Goal: Task Accomplishment & Management: Use online tool/utility

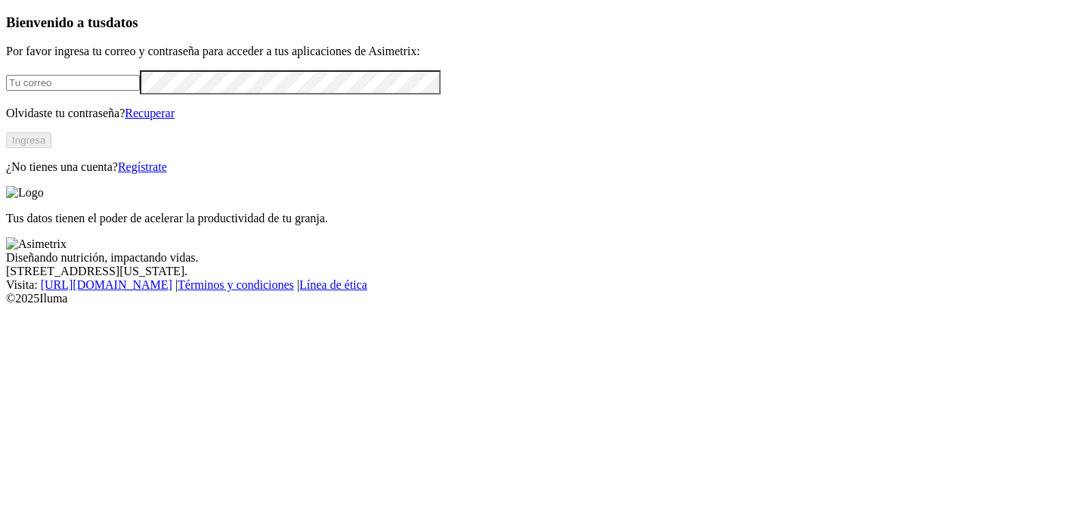
click at [122, 91] on input "email" at bounding box center [73, 83] width 134 height 16
type input "[PERSON_NAME][EMAIL_ADDRESS][PERSON_NAME][DOMAIN_NAME]"
click at [51, 148] on button "Ingresa" at bounding box center [28, 140] width 45 height 16
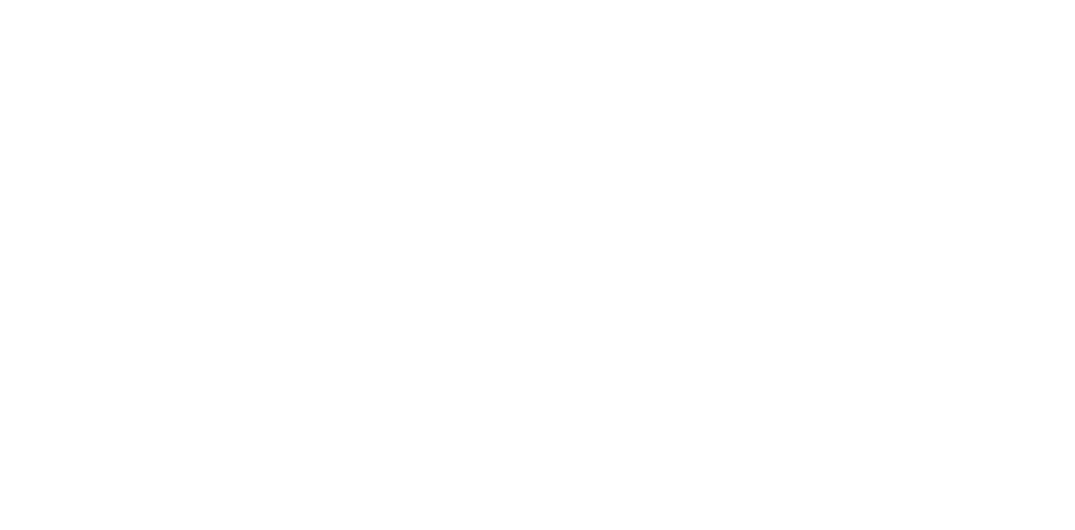
drag, startPoint x: 630, startPoint y: 78, endPoint x: 978, endPoint y: 74, distance: 347.8
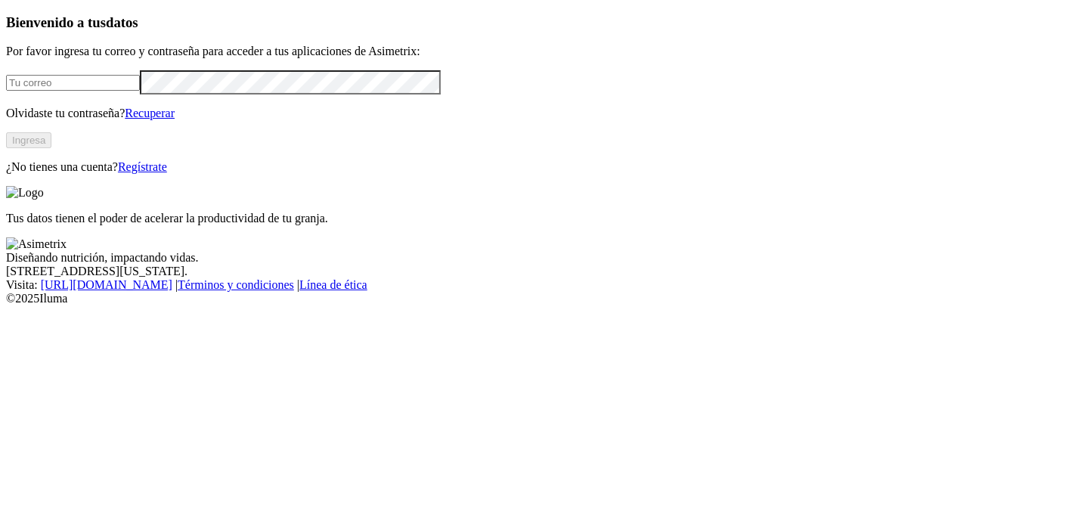
click at [140, 91] on input "email" at bounding box center [73, 83] width 134 height 16
type input "damian.garcia@asimetrix.co"
click at [51, 148] on button "Ingresa" at bounding box center [28, 140] width 45 height 16
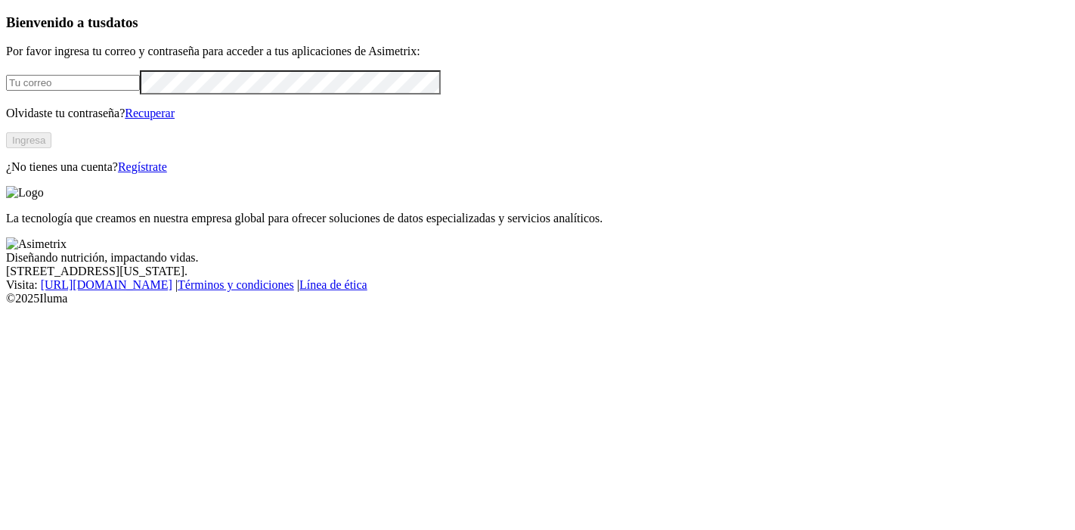
click at [140, 91] on input "email" at bounding box center [73, 83] width 134 height 16
type input "damian.garcia@asimetrix.co"
click at [51, 148] on button "Ingresa" at bounding box center [28, 140] width 45 height 16
